Goal: Information Seeking & Learning: Learn about a topic

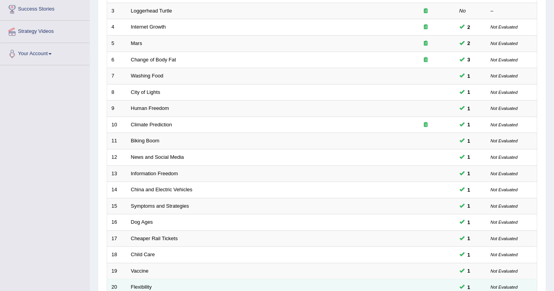
scroll to position [227, 0]
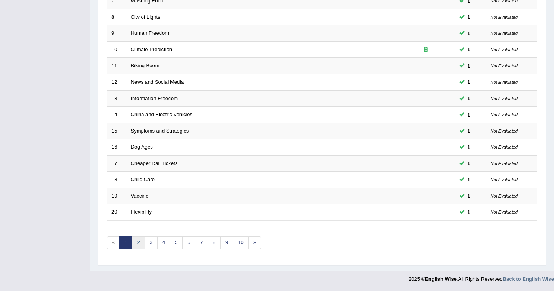
click at [137, 242] on link "2" at bounding box center [138, 242] width 13 height 13
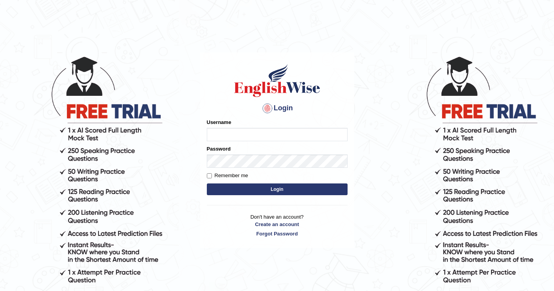
type input "ghena"
click at [269, 188] on button "Login" at bounding box center [277, 189] width 141 height 12
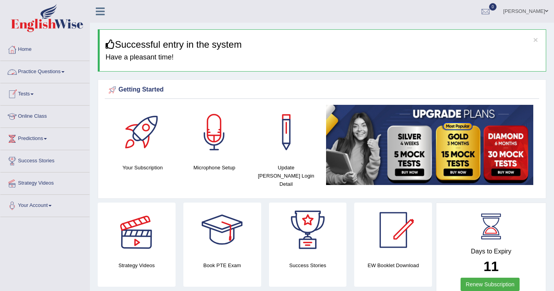
click at [43, 72] on link "Practice Questions" at bounding box center [44, 71] width 89 height 20
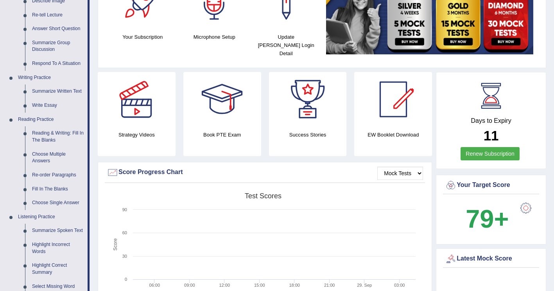
scroll to position [195, 0]
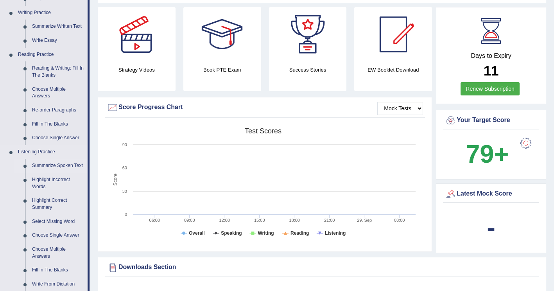
click at [45, 165] on link "Summarize Spoken Text" at bounding box center [58, 166] width 59 height 14
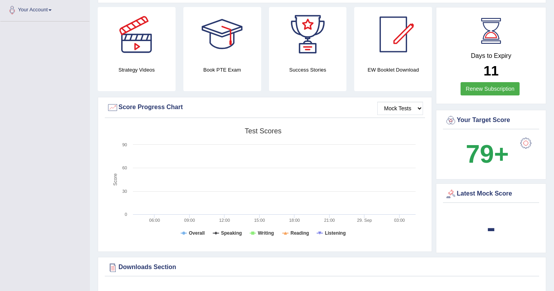
scroll to position [234, 0]
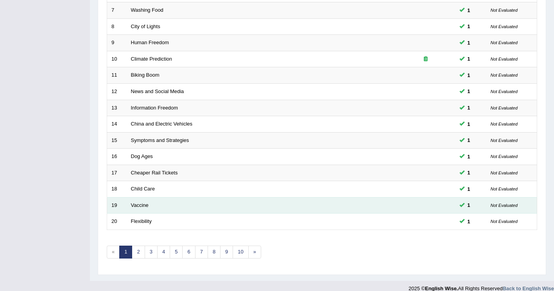
scroll to position [227, 0]
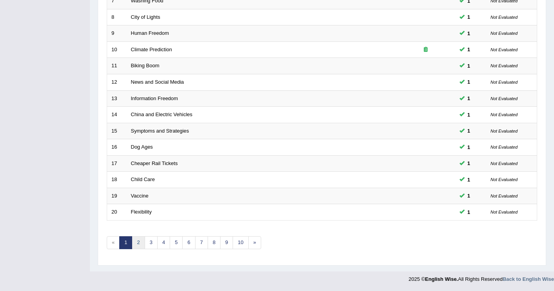
click at [136, 243] on link "2" at bounding box center [138, 242] width 13 height 13
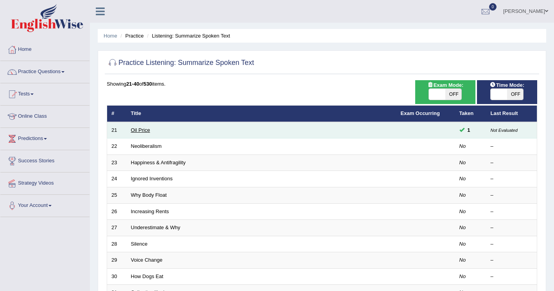
click at [142, 129] on link "Oil Price" at bounding box center [140, 130] width 19 height 6
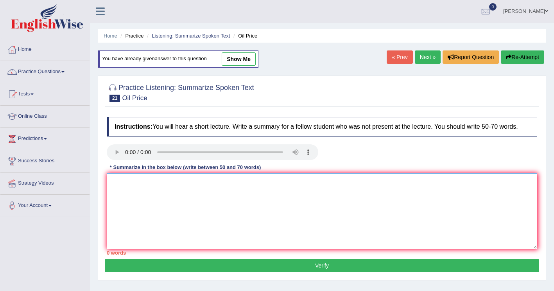
click at [366, 235] on textarea at bounding box center [322, 211] width 430 height 76
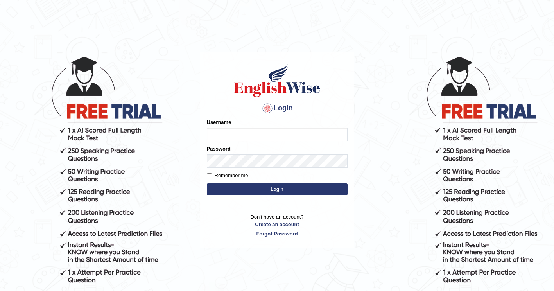
type input "ghena"
click at [218, 189] on button "Login" at bounding box center [277, 189] width 141 height 12
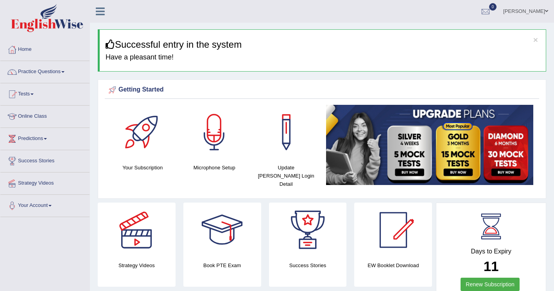
click at [214, 136] on div at bounding box center [214, 132] width 55 height 55
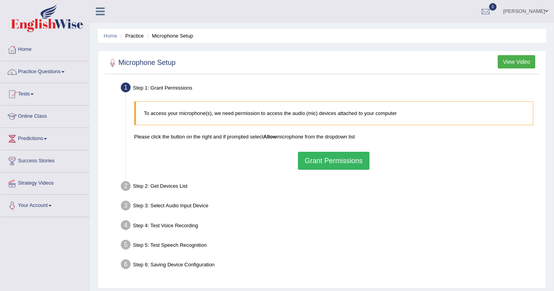
click at [520, 62] on button "View Video" at bounding box center [517, 61] width 38 height 13
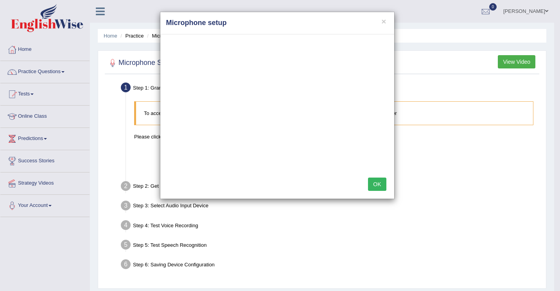
click at [374, 188] on button "OK" at bounding box center [377, 183] width 18 height 13
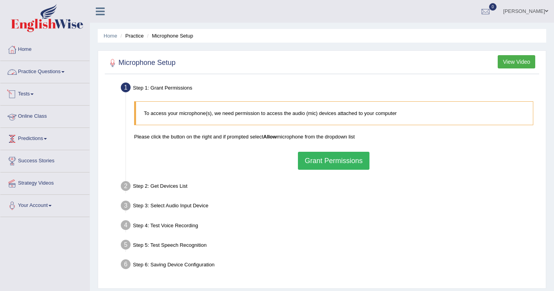
click at [54, 67] on link "Practice Questions" at bounding box center [44, 71] width 89 height 20
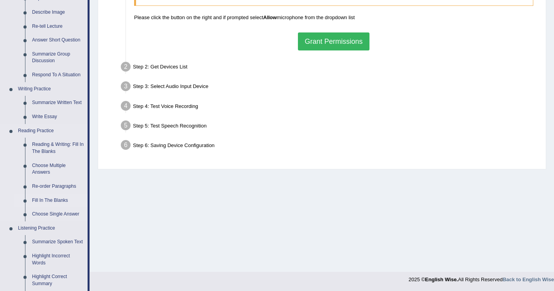
scroll to position [195, 0]
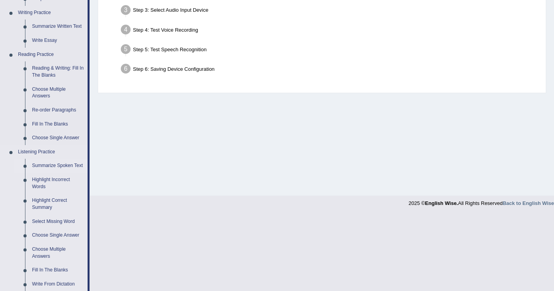
click at [39, 166] on link "Summarize Spoken Text" at bounding box center [58, 166] width 59 height 14
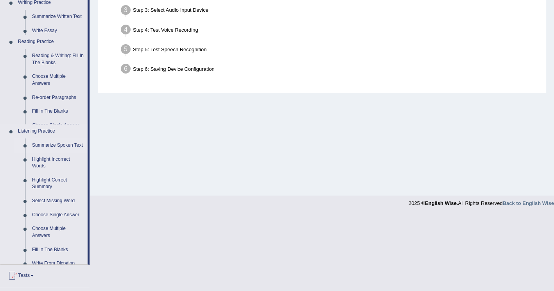
scroll to position [120, 0]
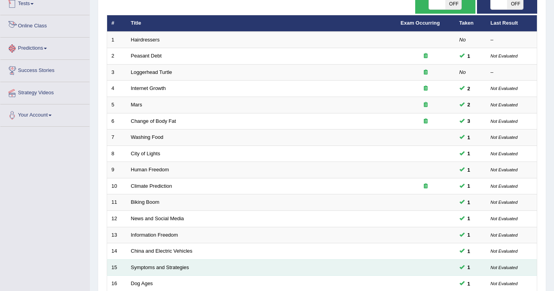
scroll to position [227, 0]
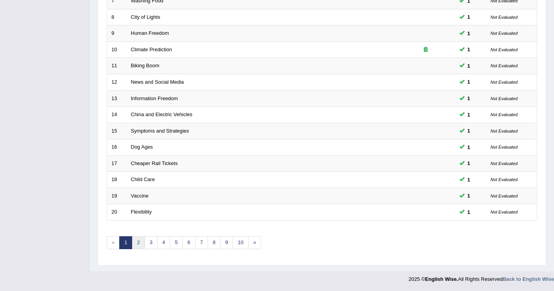
click at [135, 246] on link "2" at bounding box center [138, 242] width 13 height 13
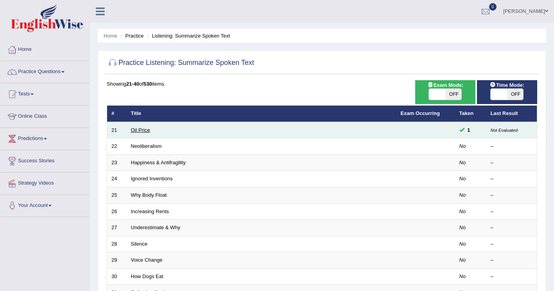
click at [131, 132] on td "Oil Price" at bounding box center [262, 130] width 270 height 16
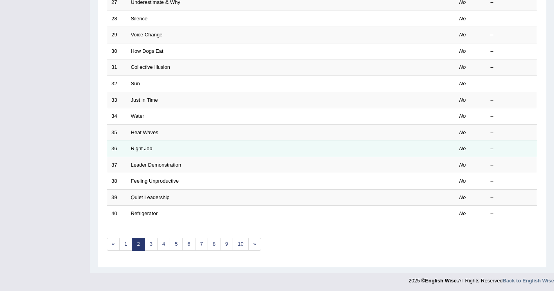
scroll to position [227, 0]
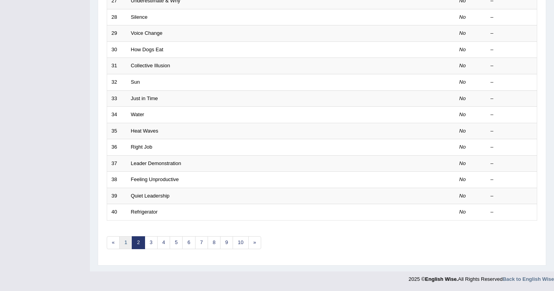
click at [125, 242] on link "1" at bounding box center [125, 242] width 13 height 13
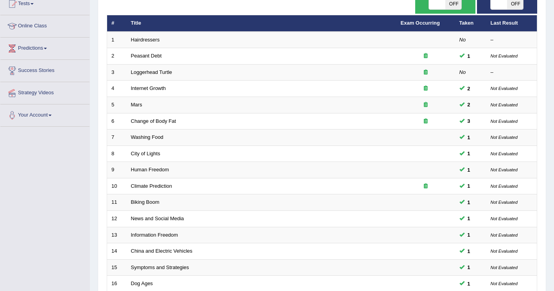
scroll to position [70, 0]
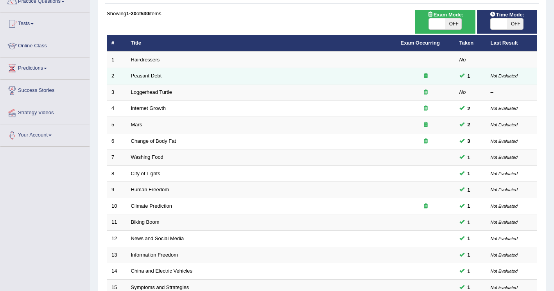
click at [348, 78] on td "Peasant Debt" at bounding box center [262, 76] width 270 height 16
click at [153, 76] on link "Peasant Debt" at bounding box center [146, 76] width 31 height 6
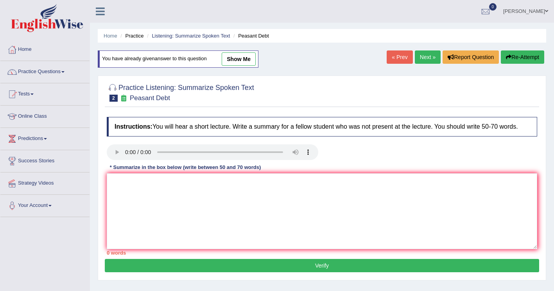
click at [23, 49] on link "Home" at bounding box center [44, 49] width 89 height 20
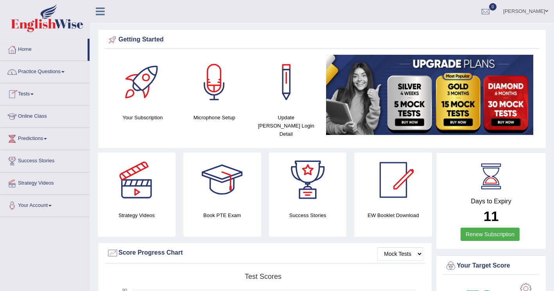
click at [41, 73] on link "Practice Questions" at bounding box center [44, 71] width 89 height 20
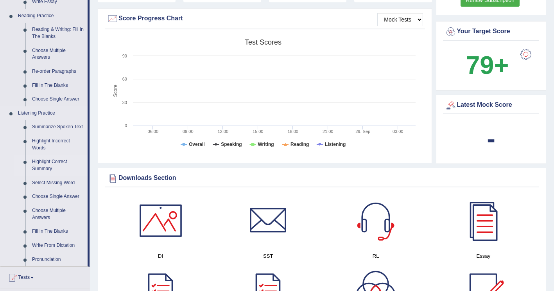
scroll to position [235, 0]
click at [59, 128] on link "Summarize Spoken Text" at bounding box center [58, 127] width 59 height 14
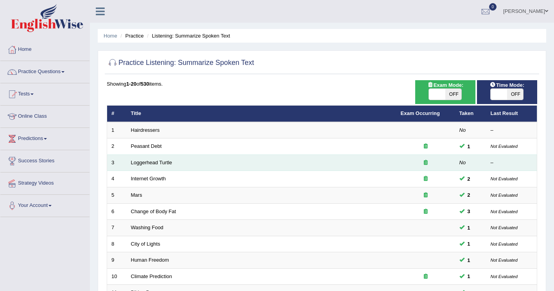
click at [324, 159] on td "Loggerhead Turtle" at bounding box center [262, 162] width 270 height 16
click at [152, 159] on td "Loggerhead Turtle" at bounding box center [262, 162] width 270 height 16
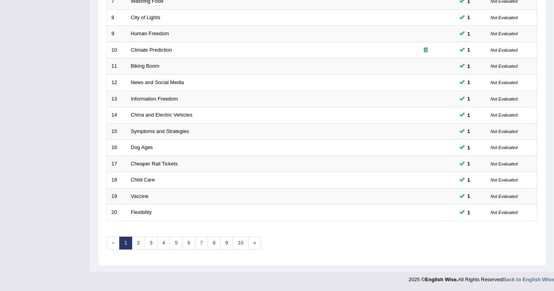
scroll to position [227, 0]
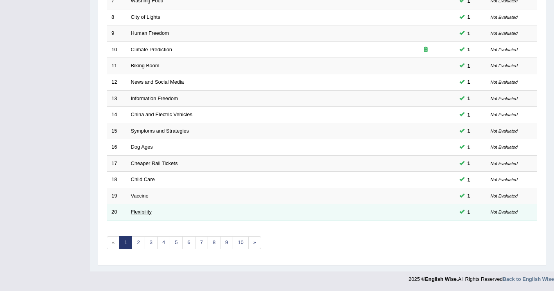
click at [143, 211] on link "Flexibility" at bounding box center [141, 212] width 21 height 6
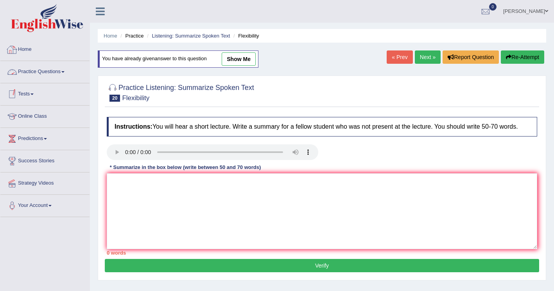
click at [27, 46] on link "Home" at bounding box center [44, 49] width 89 height 20
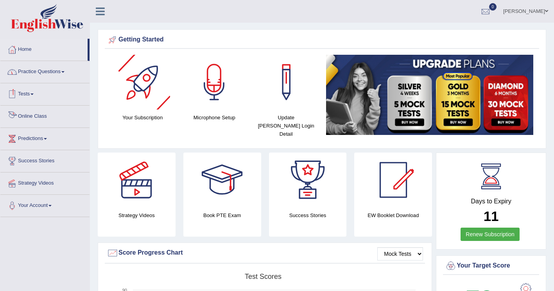
click at [34, 74] on link "Practice Questions" at bounding box center [44, 71] width 89 height 20
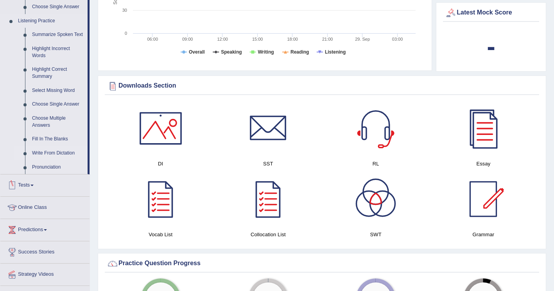
scroll to position [274, 0]
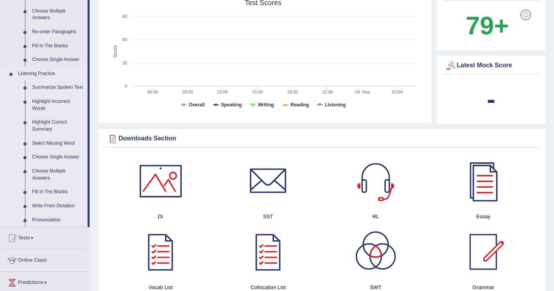
click at [53, 87] on link "Summarize Spoken Text" at bounding box center [58, 88] width 59 height 14
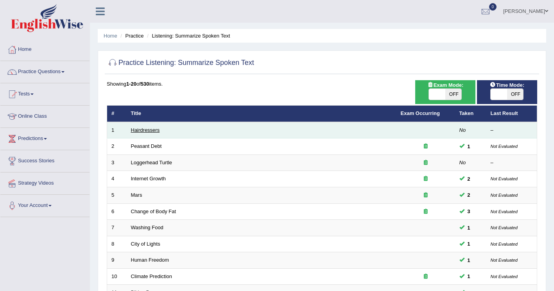
click at [141, 129] on link "Hairdressers" at bounding box center [145, 130] width 29 height 6
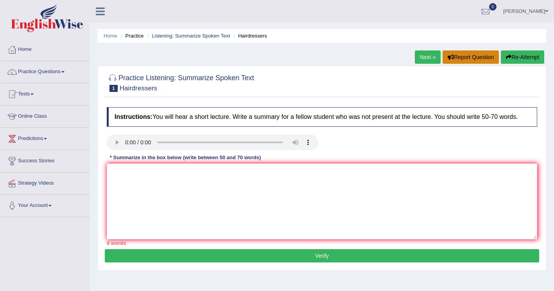
click at [465, 55] on button "Report Question" at bounding box center [470, 56] width 56 height 13
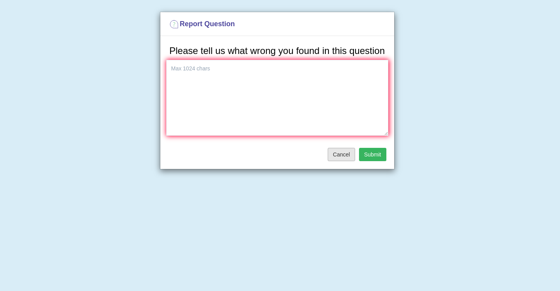
click at [344, 154] on button "Cancel" at bounding box center [341, 154] width 27 height 13
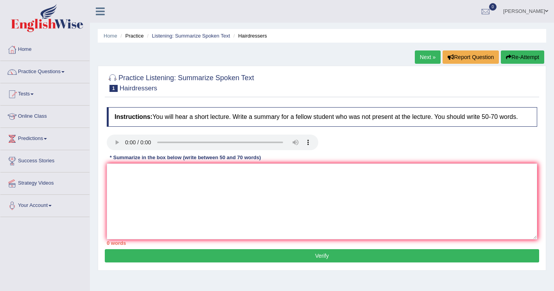
click at [112, 87] on span "1" at bounding box center [113, 88] width 8 height 7
click at [175, 204] on textarea at bounding box center [322, 201] width 430 height 76
click at [506, 87] on div at bounding box center [322, 82] width 430 height 24
